Goal: Book appointment/travel/reservation

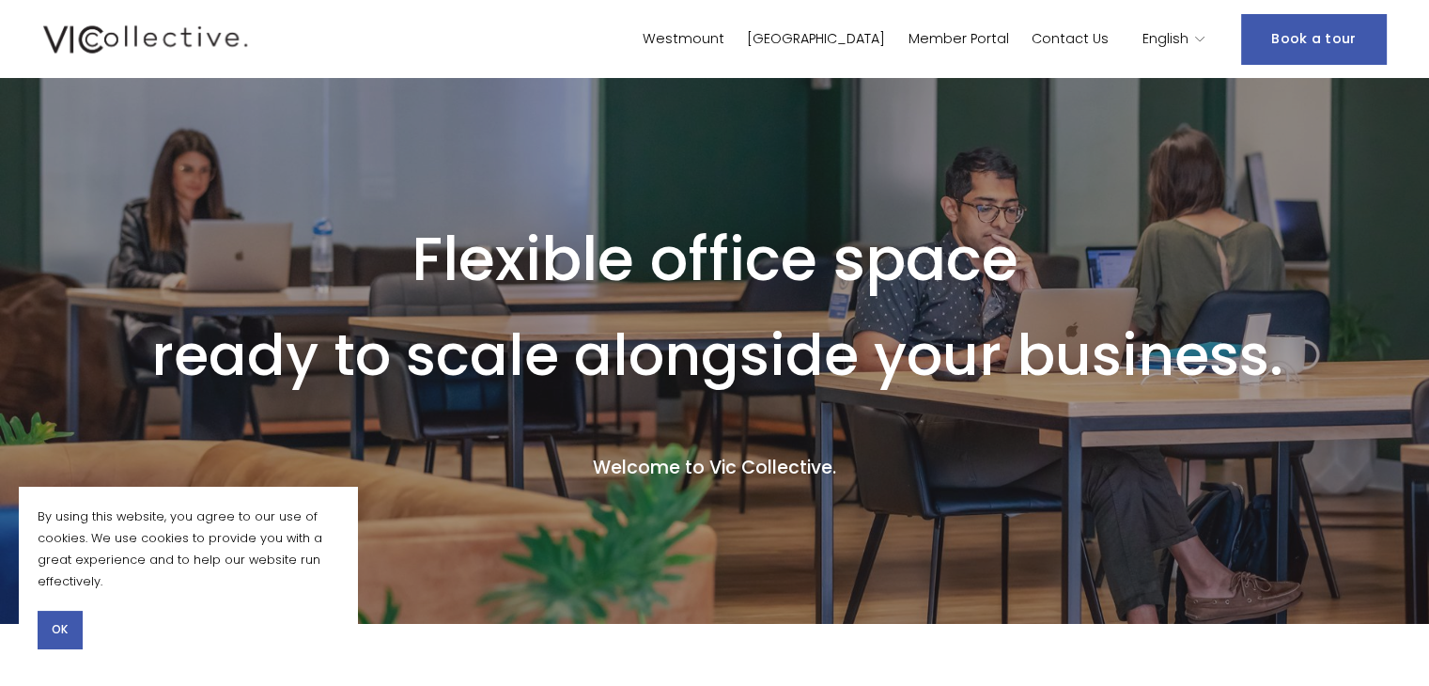
click at [64, 625] on span "OK" at bounding box center [60, 629] width 16 height 17
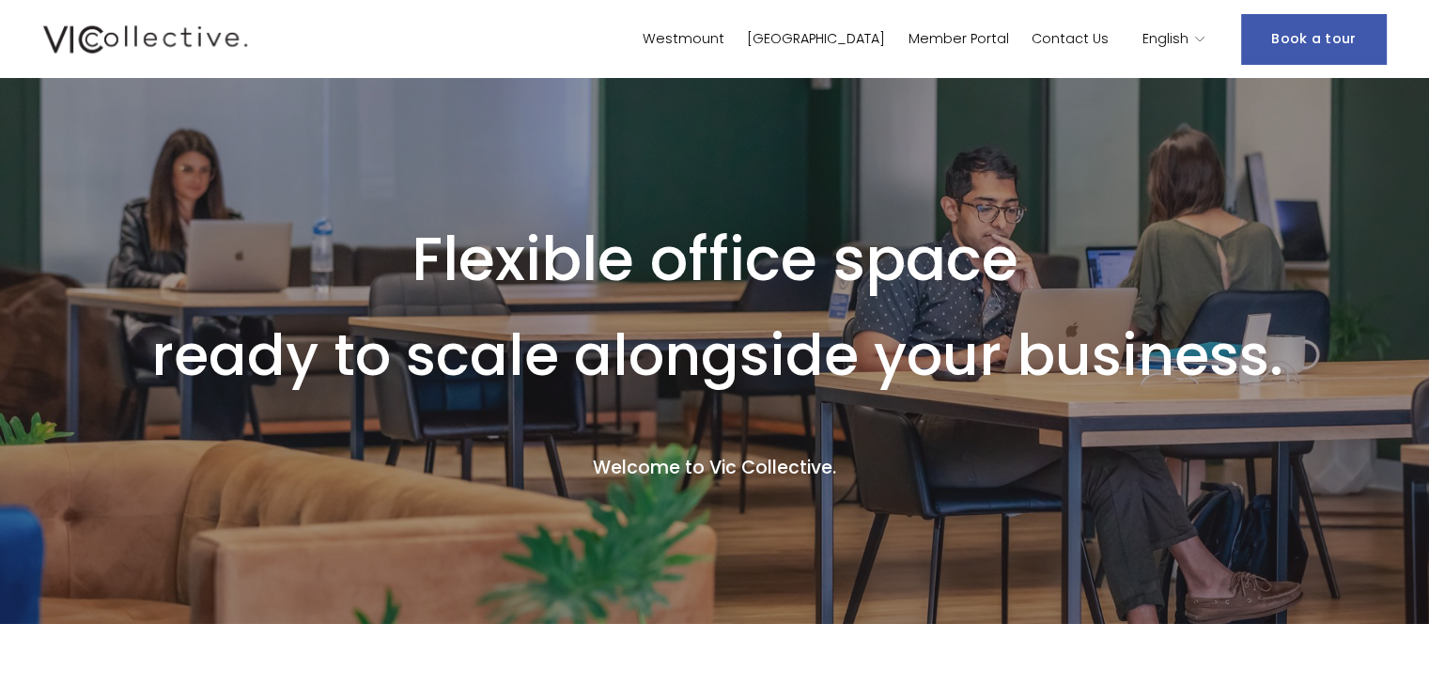
click at [724, 45] on link "Westmount" at bounding box center [683, 38] width 82 height 27
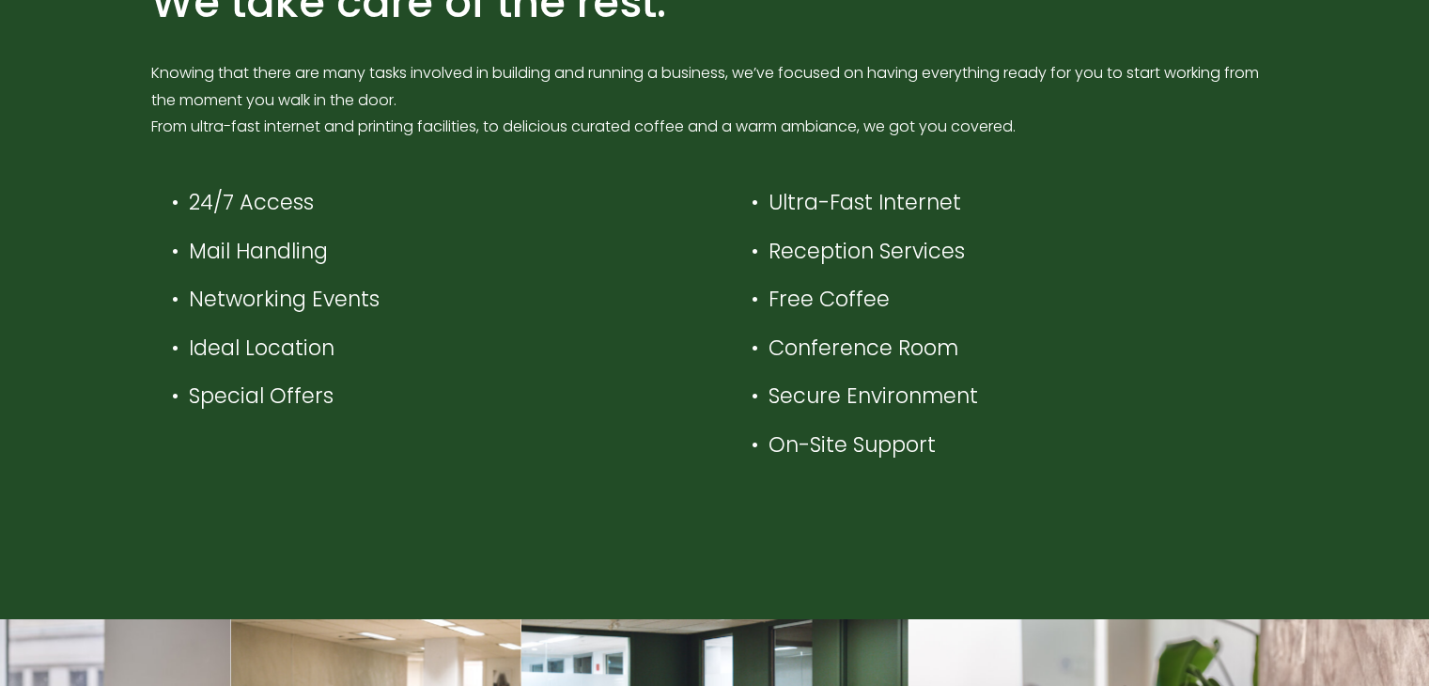
scroll to position [751, 0]
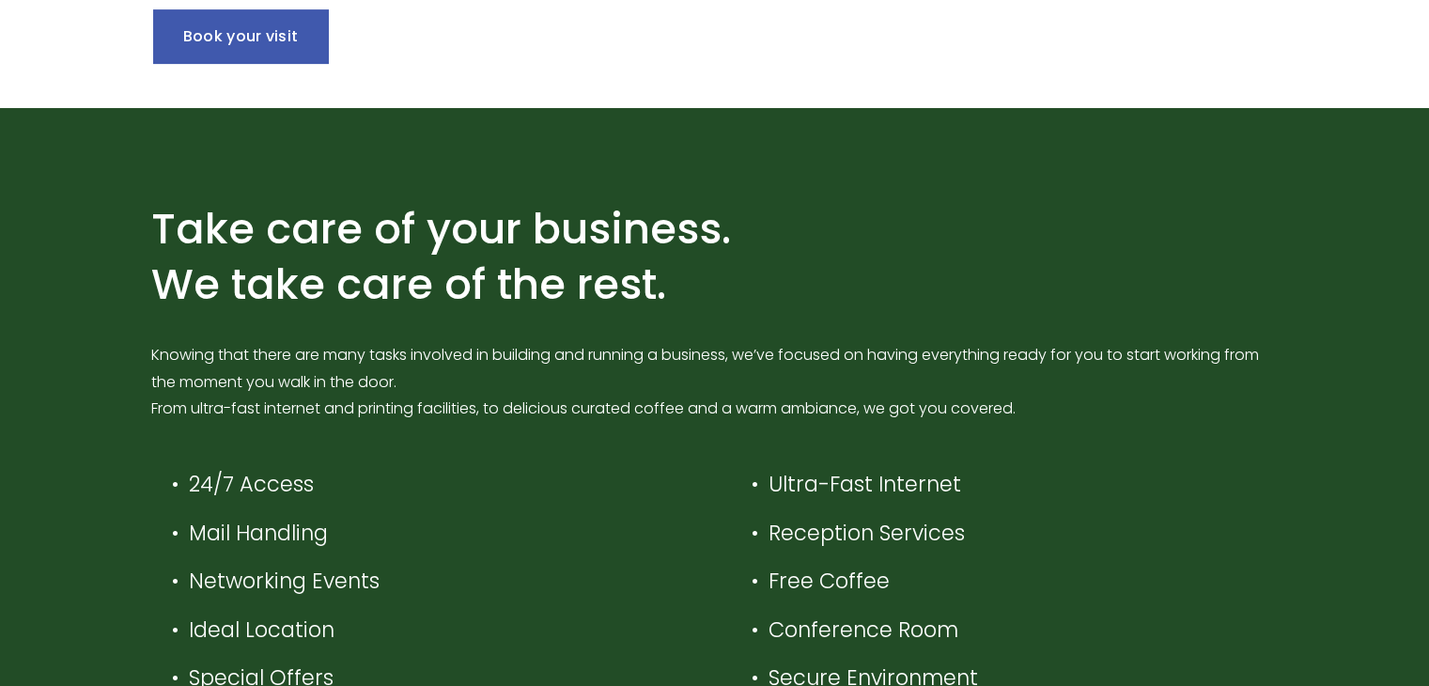
click at [302, 50] on link "Book your visit" at bounding box center [241, 36] width 176 height 54
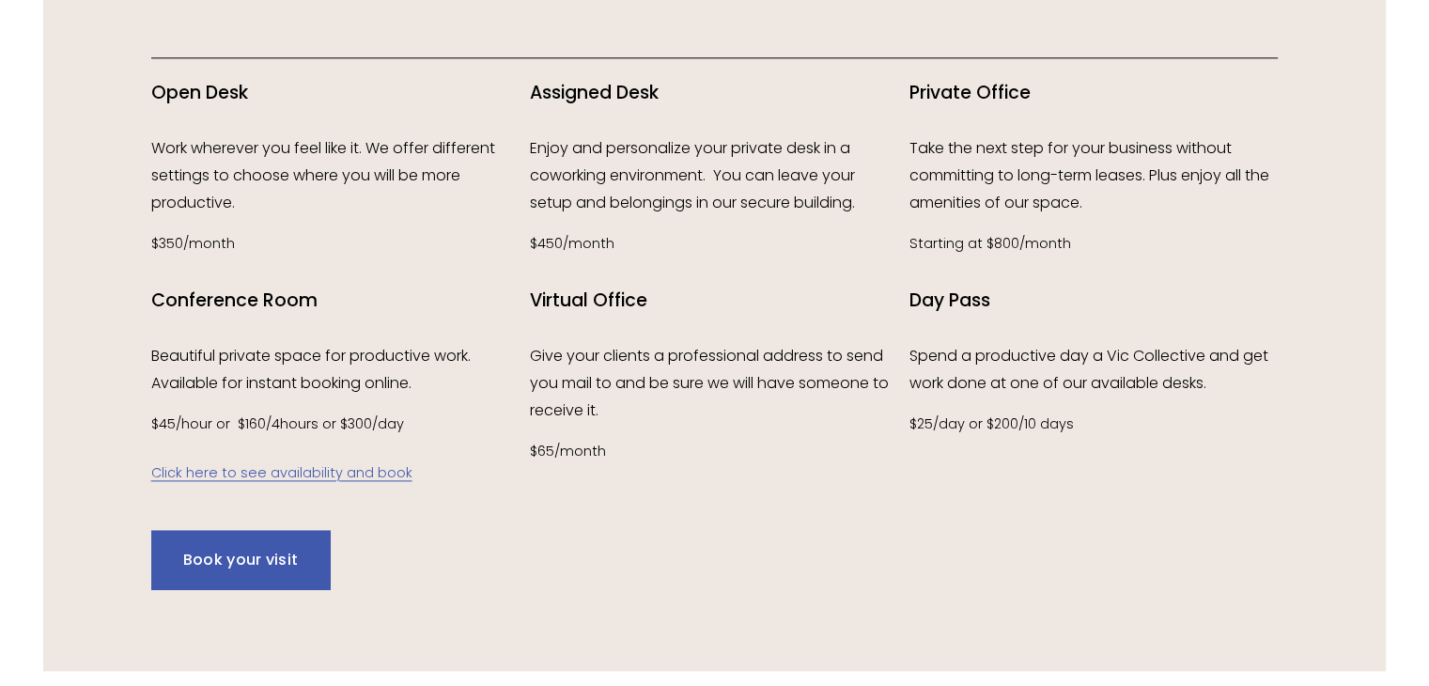
scroll to position [2536, 0]
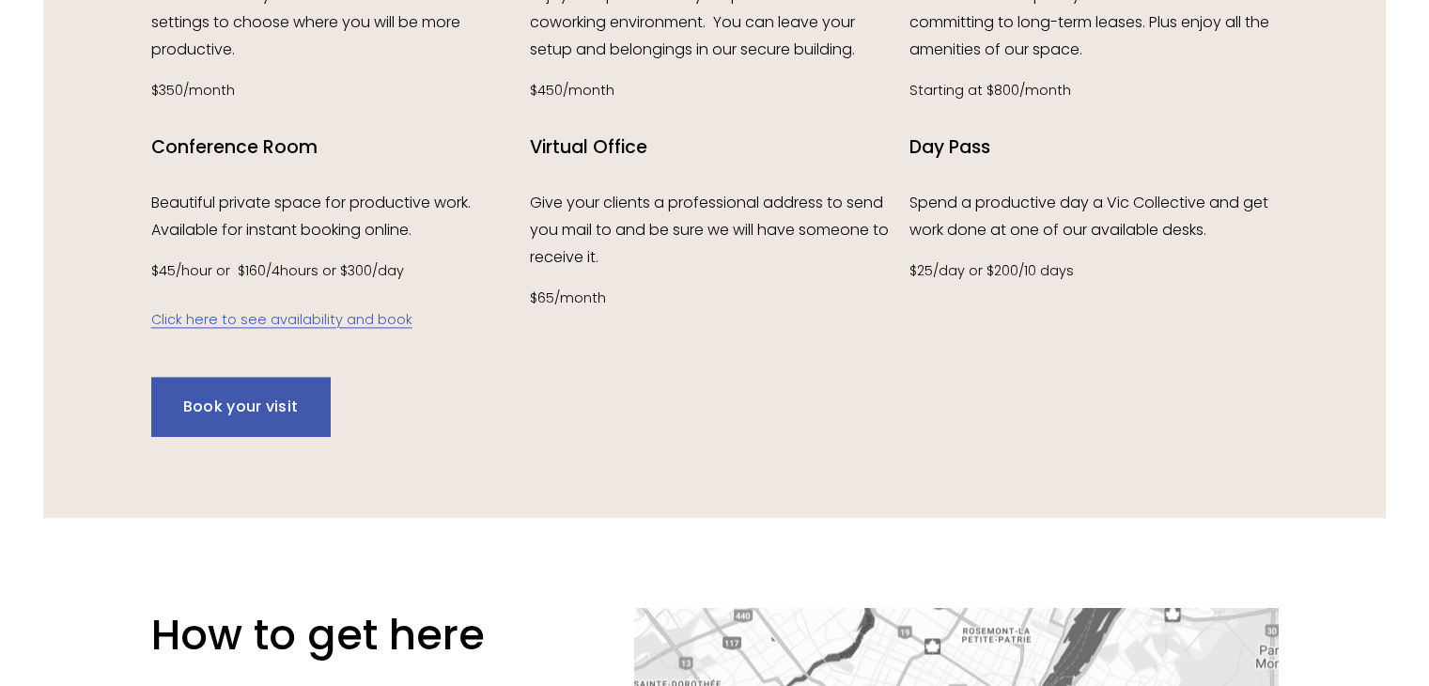
click at [299, 414] on link "Book your visit" at bounding box center [240, 406] width 179 height 59
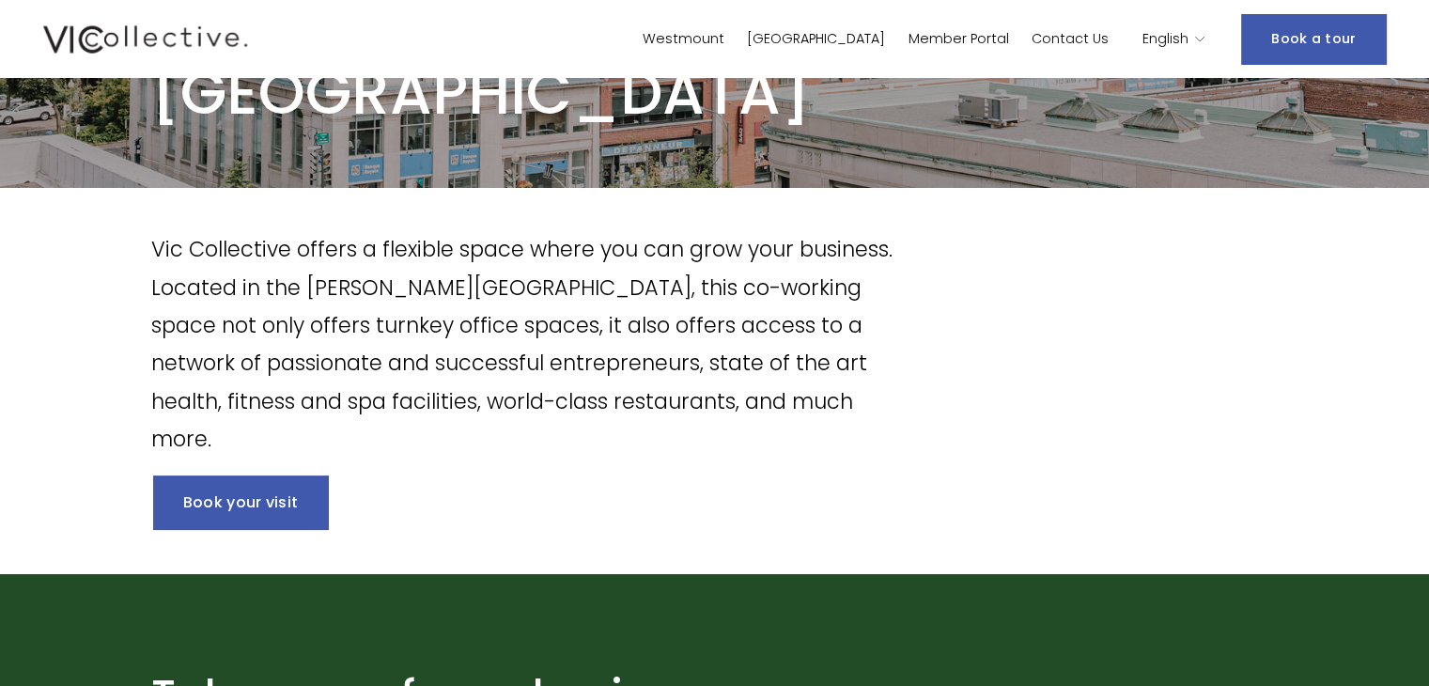
scroll to position [282, 0]
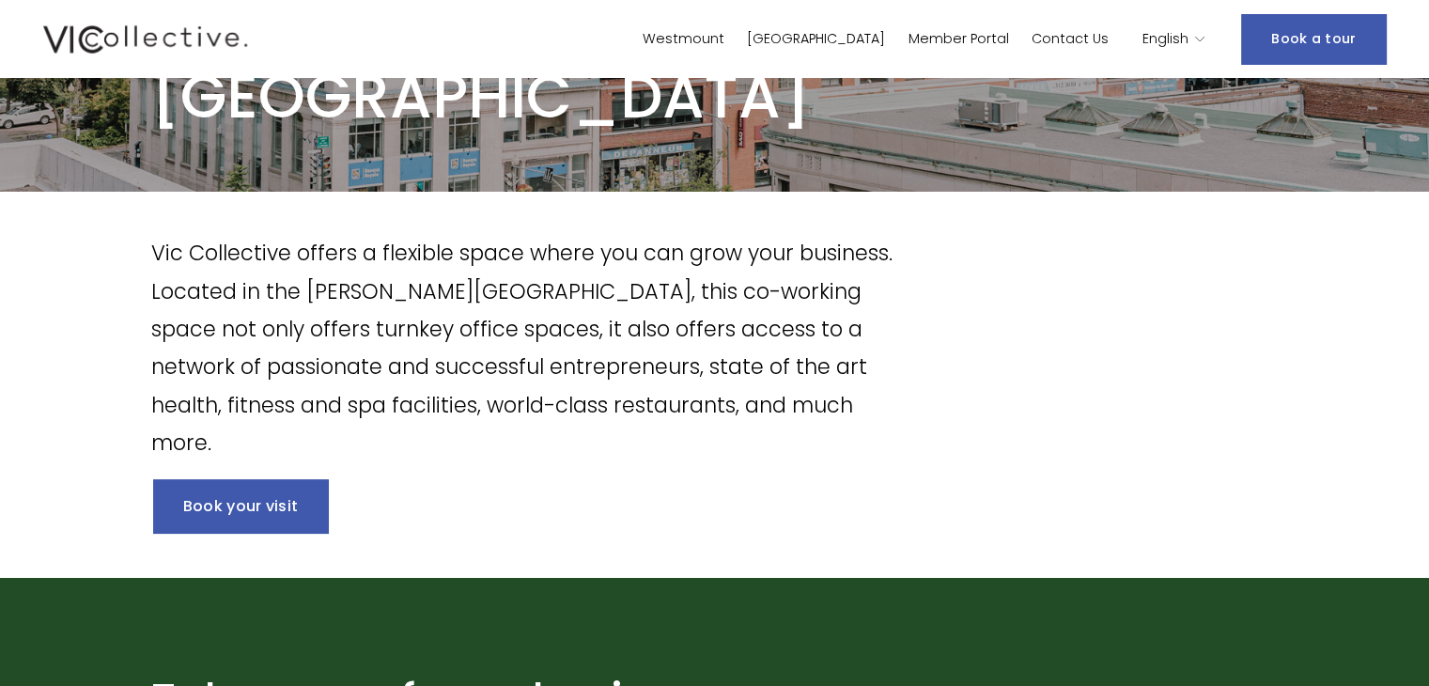
click at [289, 499] on link "Book your visit" at bounding box center [241, 506] width 176 height 54
click at [837, 46] on nav "Westmount Laval Member Portal Contact Us" at bounding box center [875, 38] width 466 height 27
click at [724, 42] on link "Westmount" at bounding box center [683, 38] width 82 height 27
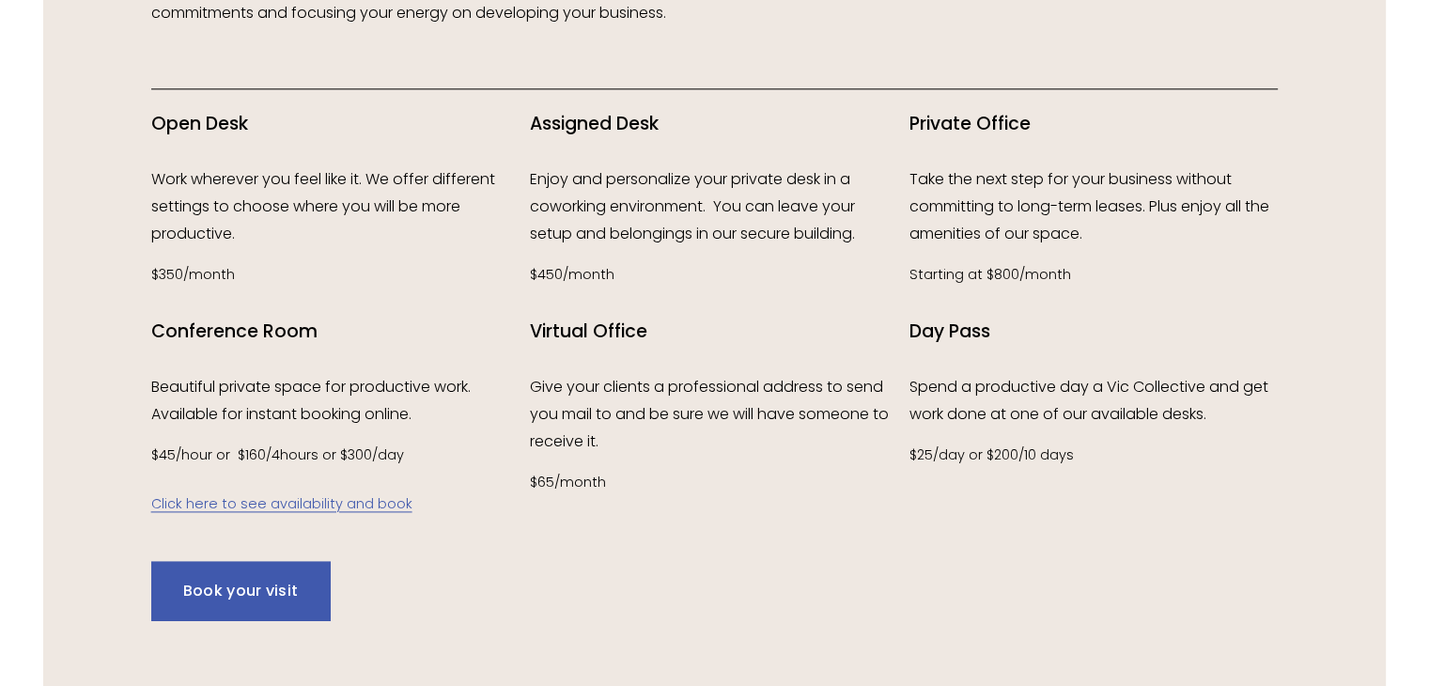
scroll to position [2442, 0]
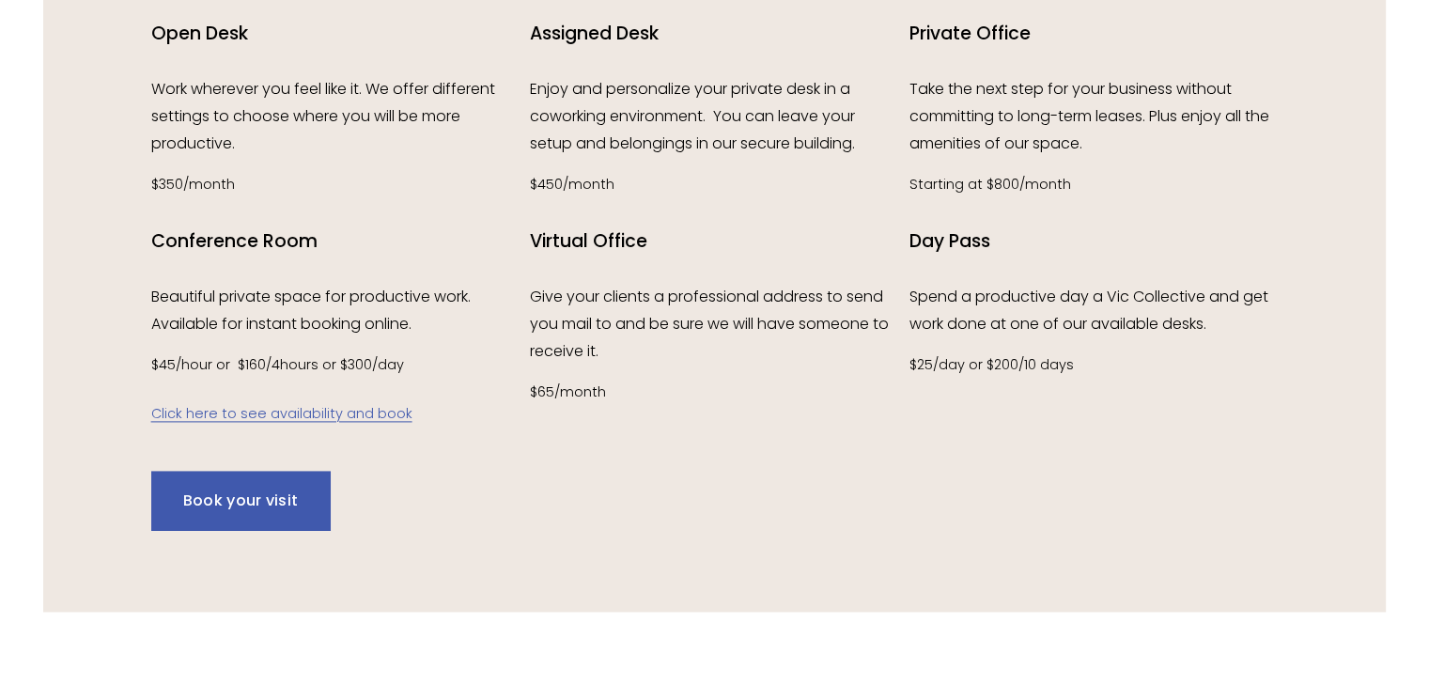
click at [323, 419] on link "Click here to see availability and book" at bounding box center [281, 413] width 261 height 19
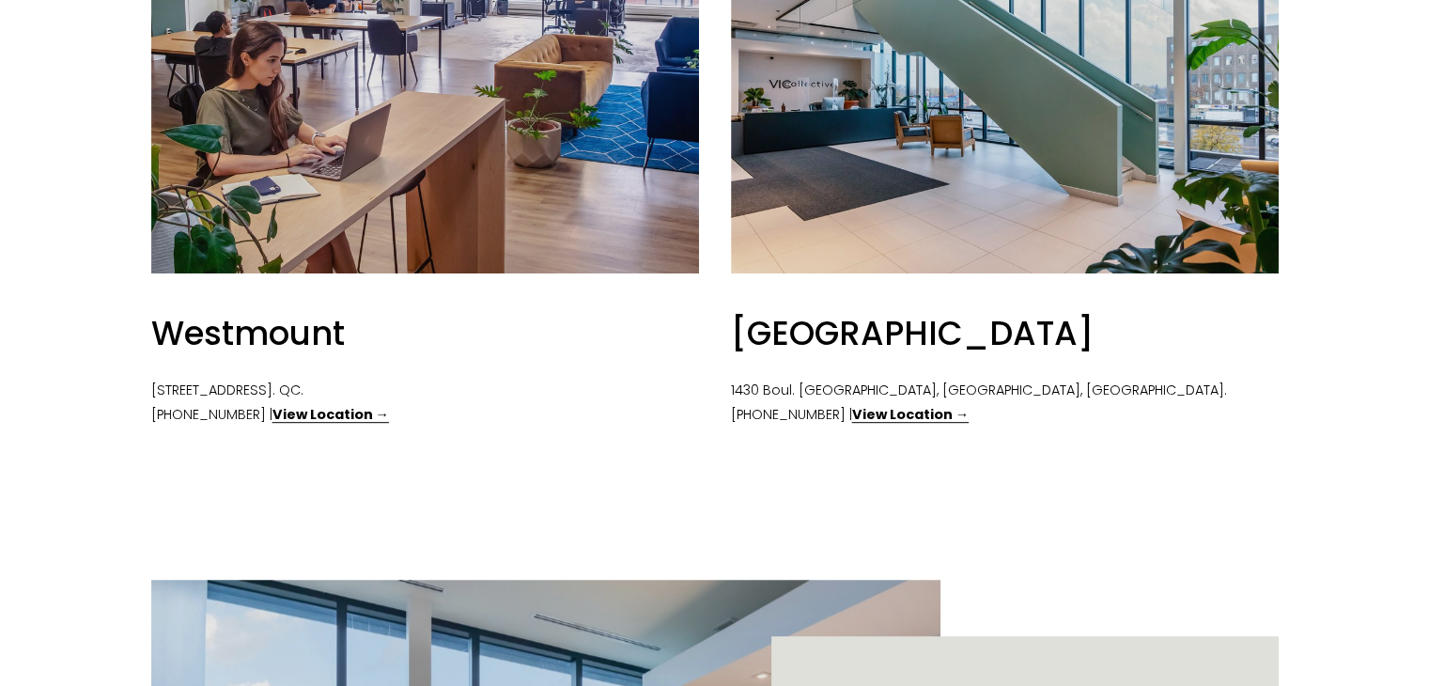
scroll to position [939, 0]
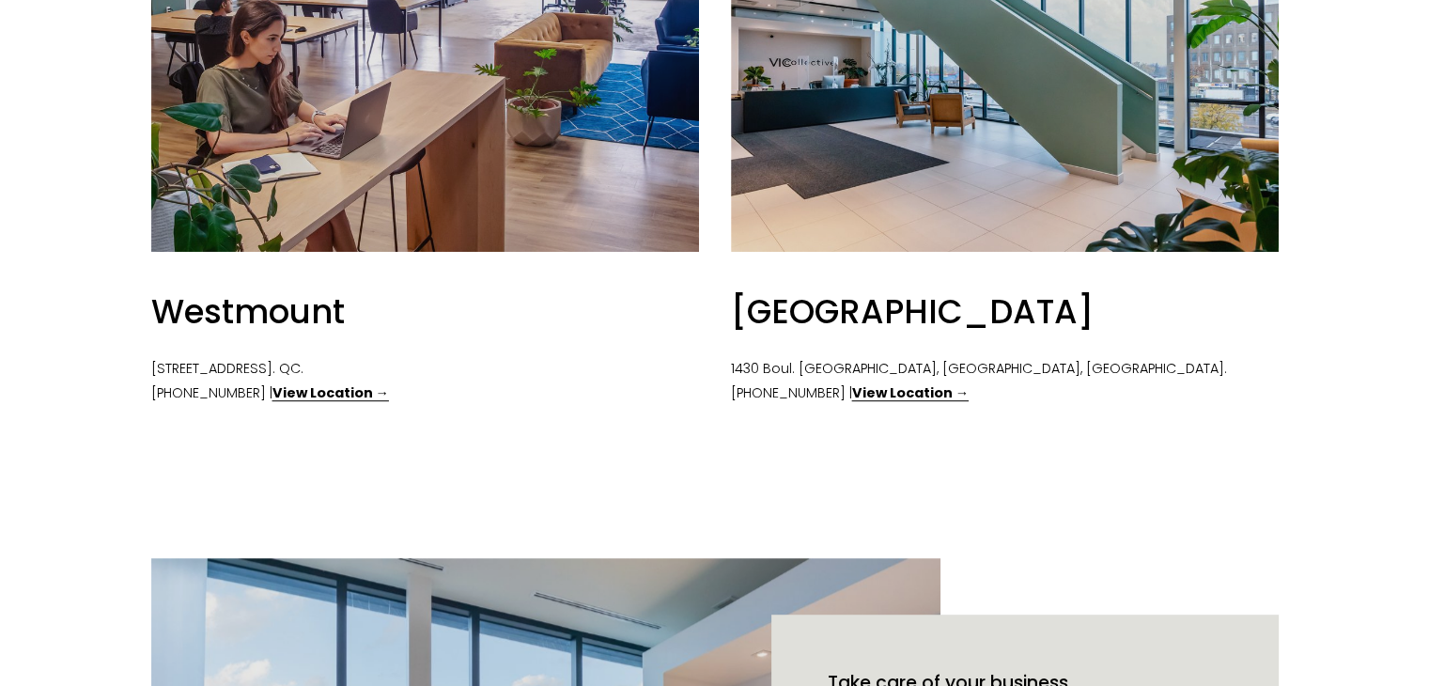
click at [313, 395] on strong "View Location →" at bounding box center [330, 392] width 116 height 19
click at [910, 394] on strong "View Location →" at bounding box center [910, 392] width 116 height 19
click at [273, 396] on strong "View Location →" at bounding box center [330, 392] width 116 height 19
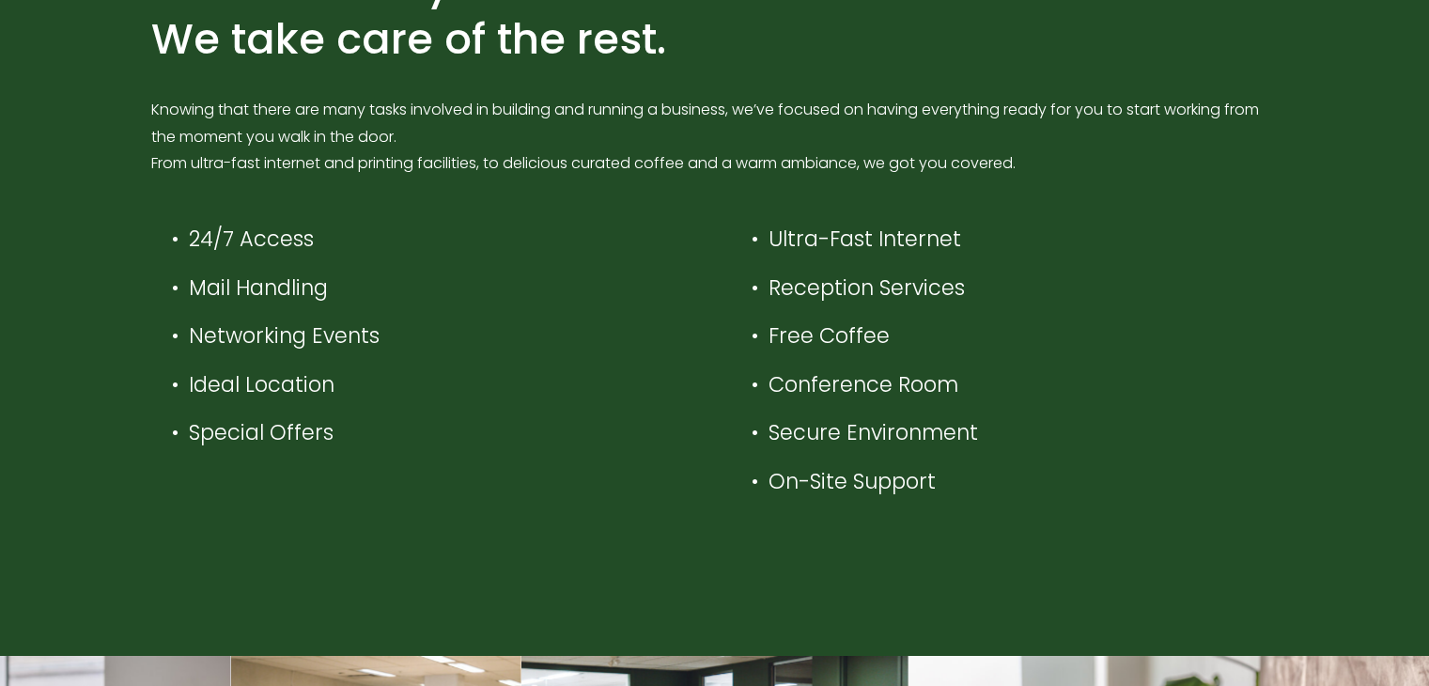
scroll to position [657, 0]
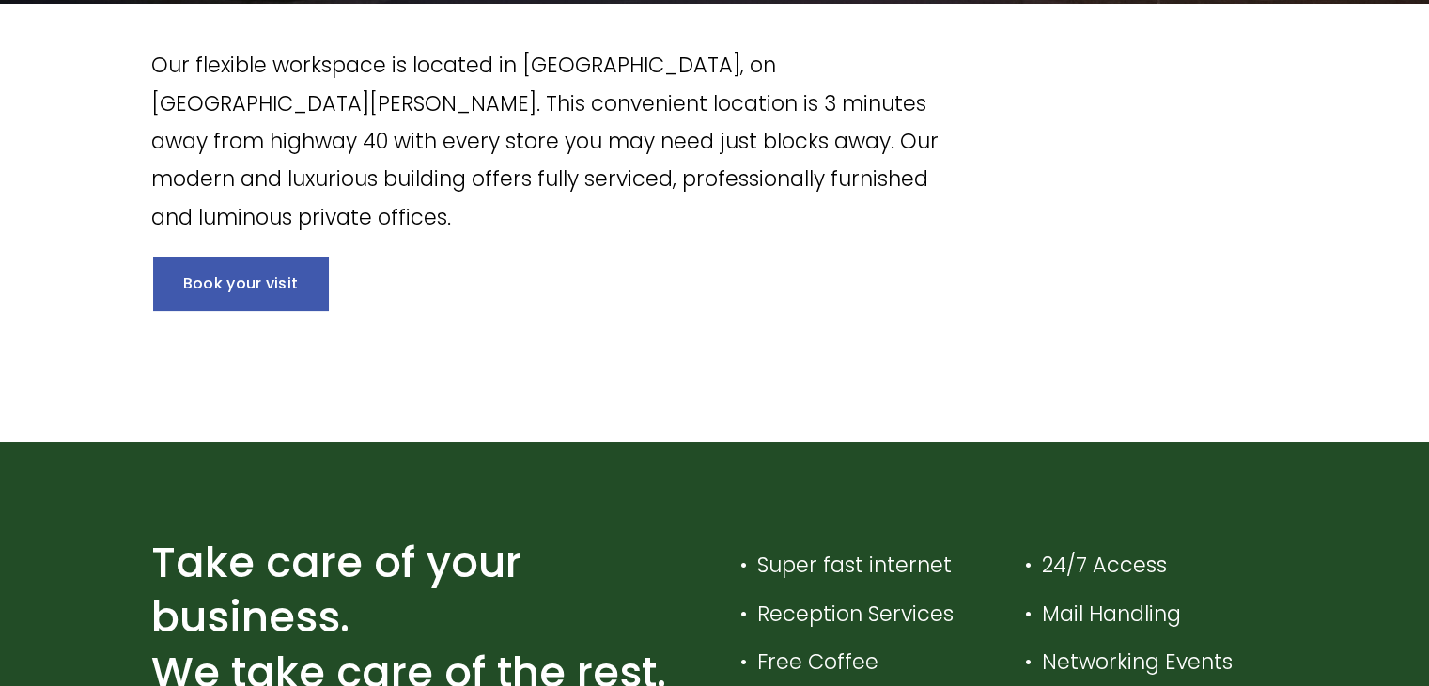
scroll to position [470, 0]
click at [257, 277] on link "Book your visit" at bounding box center [241, 283] width 176 height 54
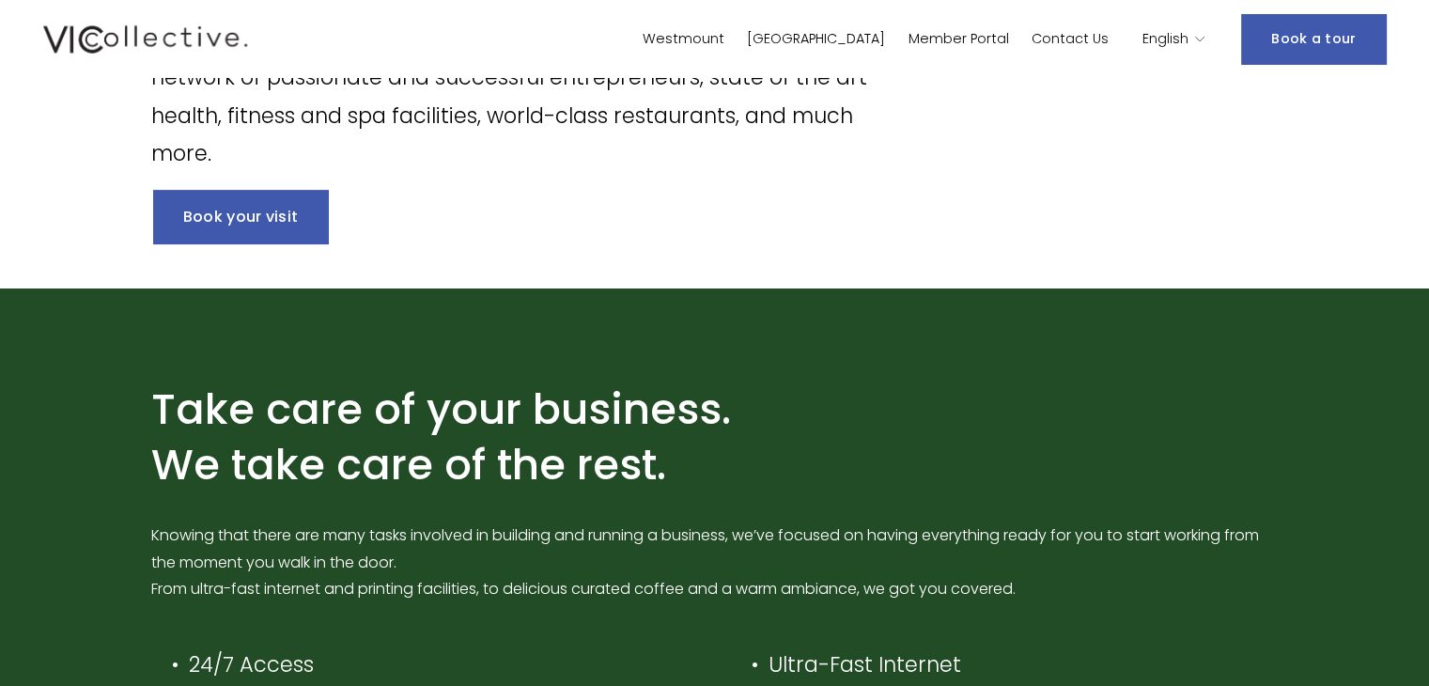
scroll to position [530, 0]
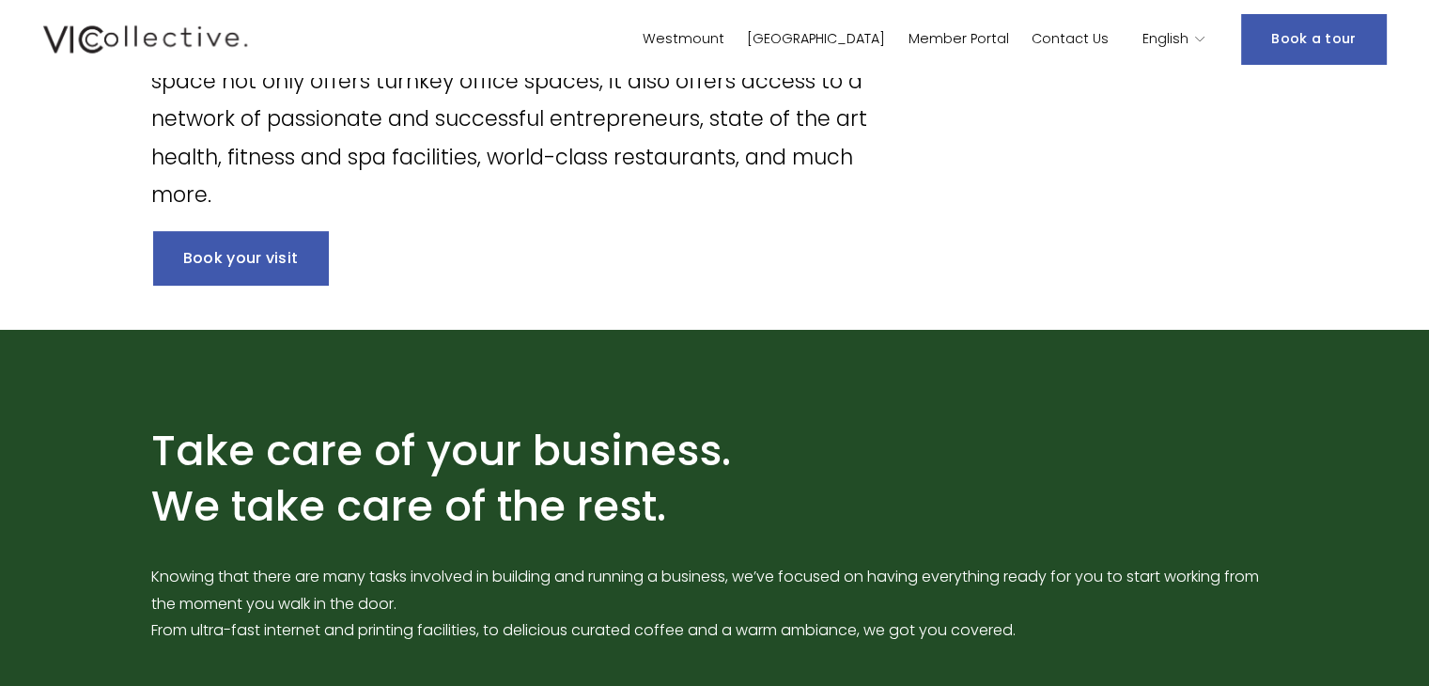
click at [259, 244] on link "Book your visit" at bounding box center [241, 258] width 176 height 54
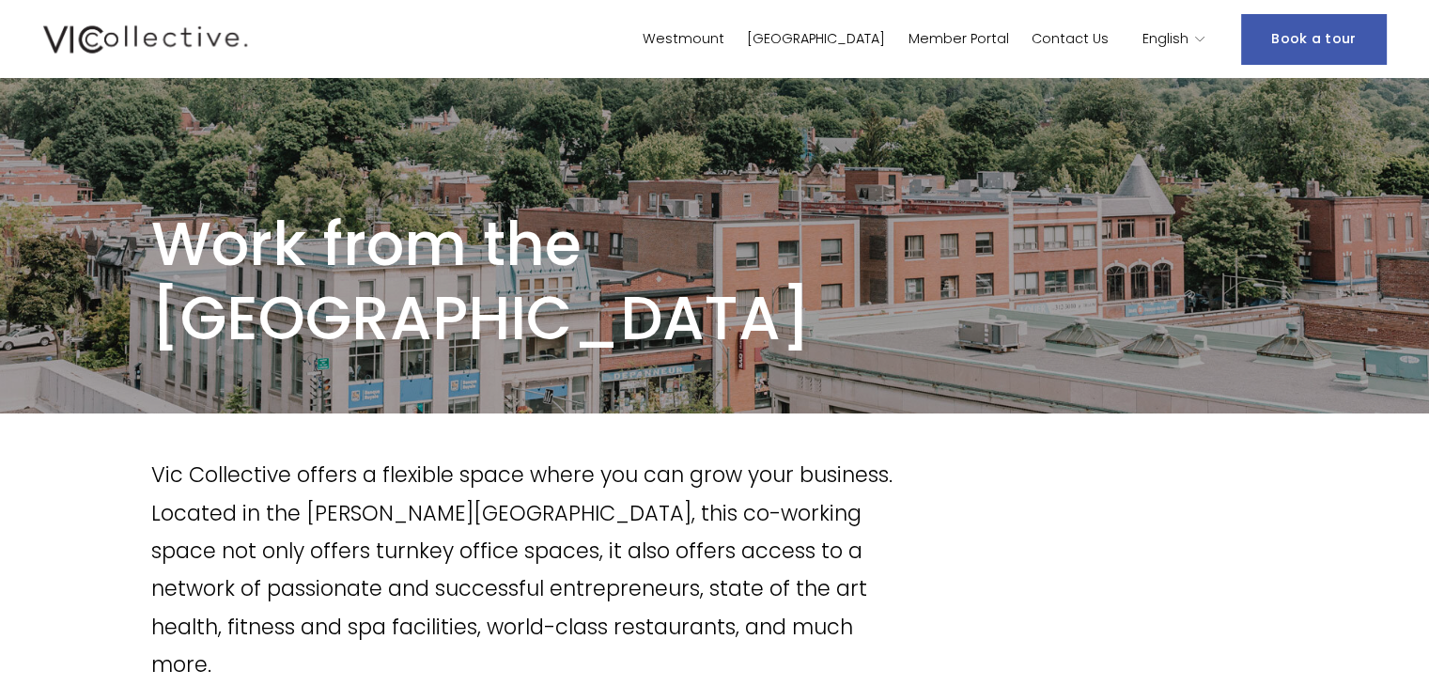
scroll to position [0, 0]
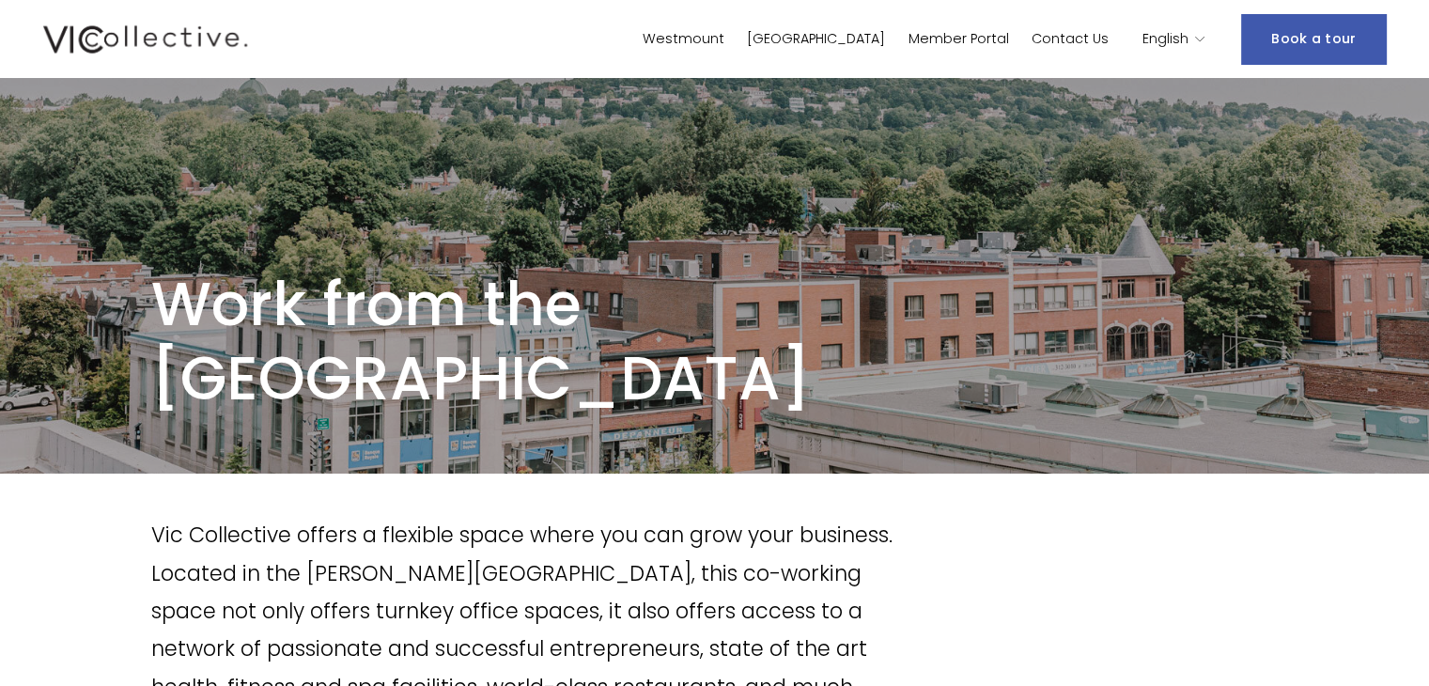
click at [99, 37] on img at bounding box center [145, 40] width 205 height 36
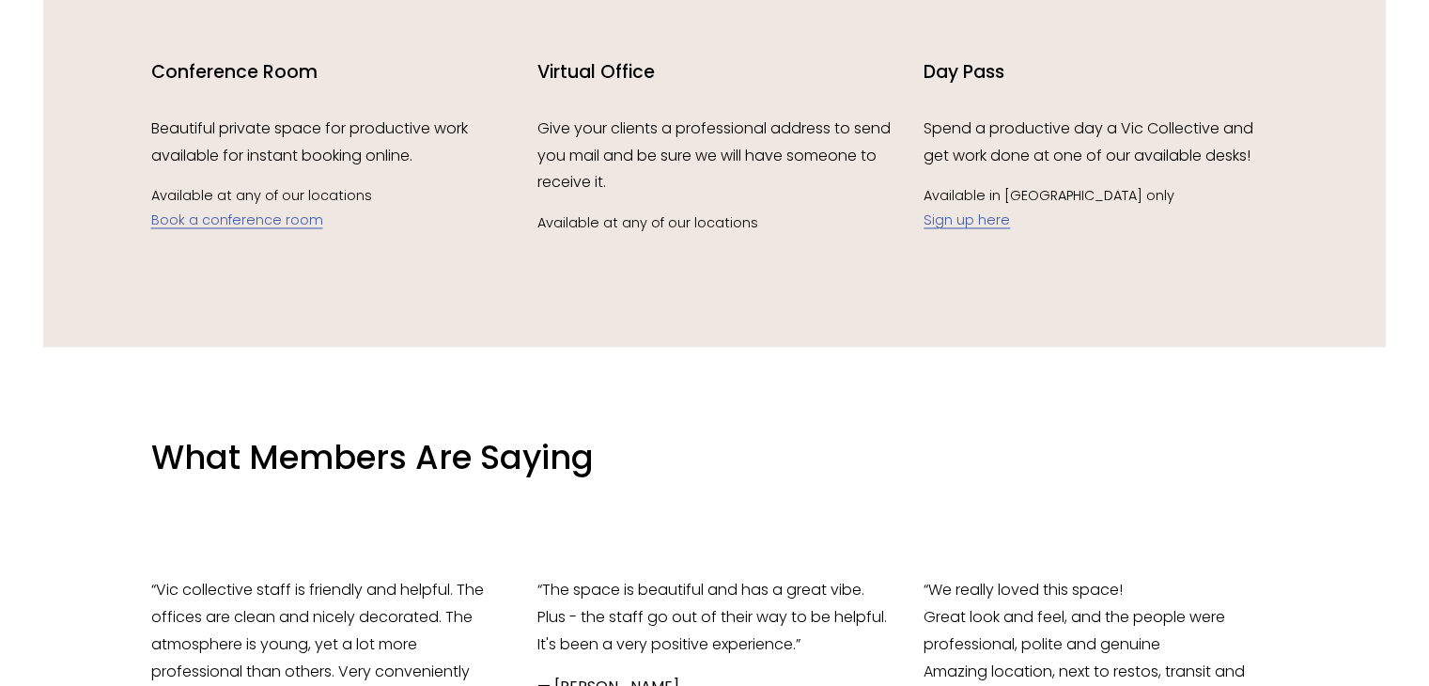
scroll to position [3100, 0]
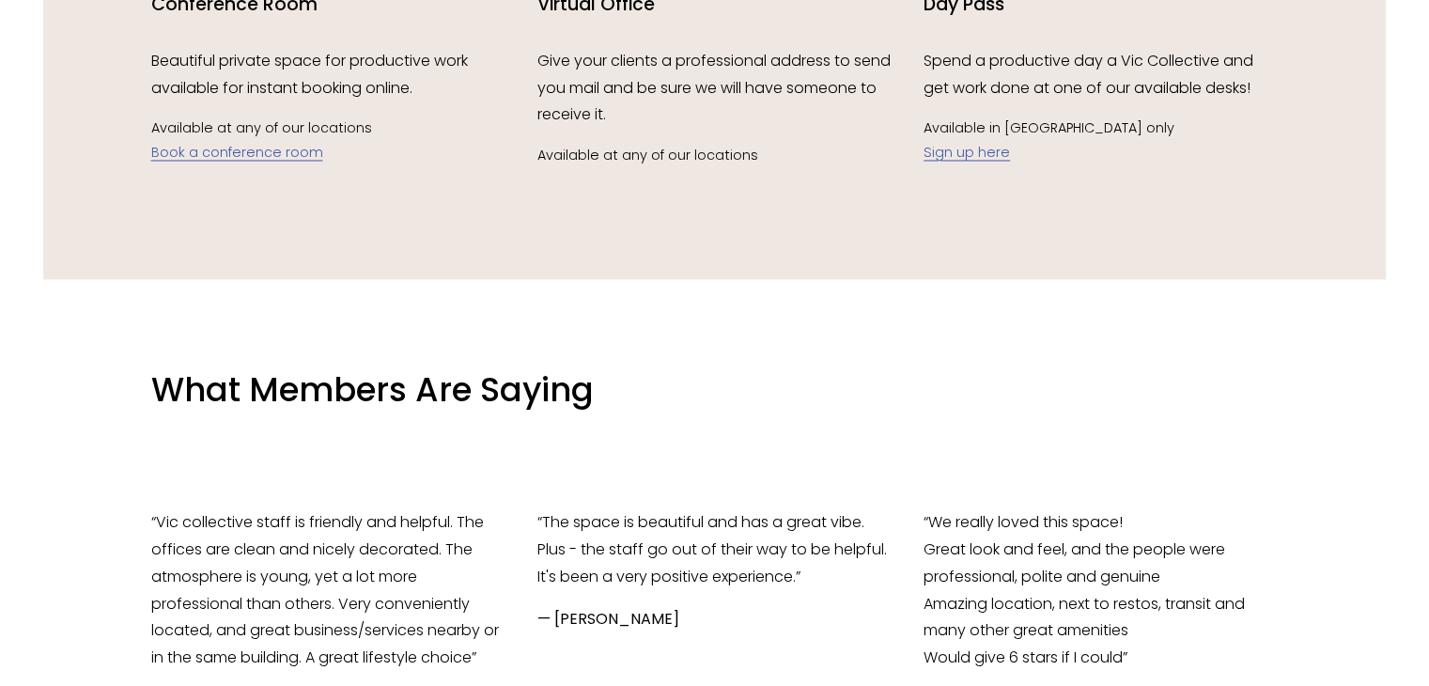
click at [976, 162] on link "Sign up here" at bounding box center [966, 152] width 86 height 19
